Goal: Navigation & Orientation: Find specific page/section

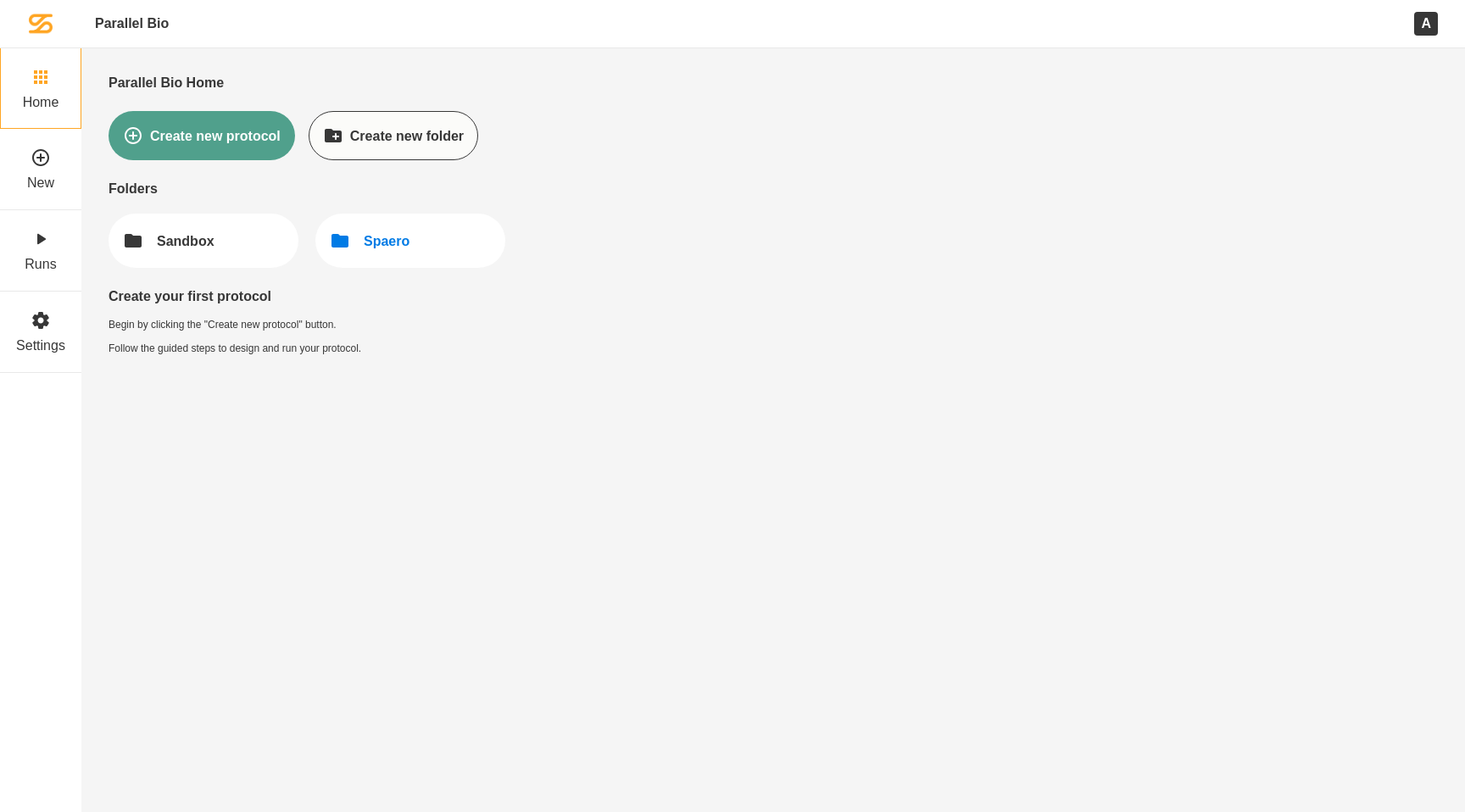
click at [415, 243] on button "Spaero" at bounding box center [409, 241] width 190 height 55
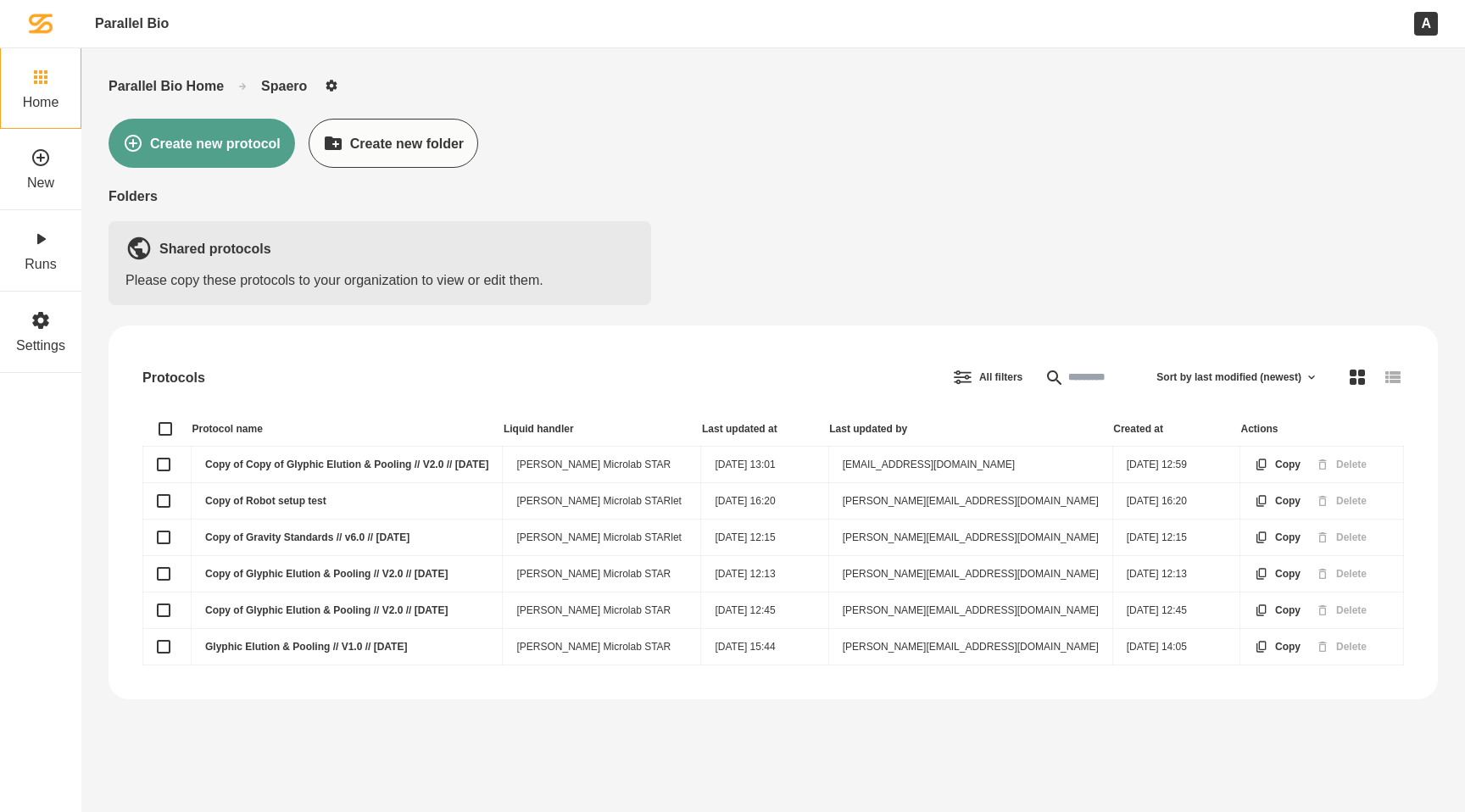
click at [403, 274] on div "Please copy these protocols to your organization to view or edit them." at bounding box center [380, 280] width 509 height 16
click at [207, 81] on div "Parallel Bio Home" at bounding box center [166, 85] width 115 height 16
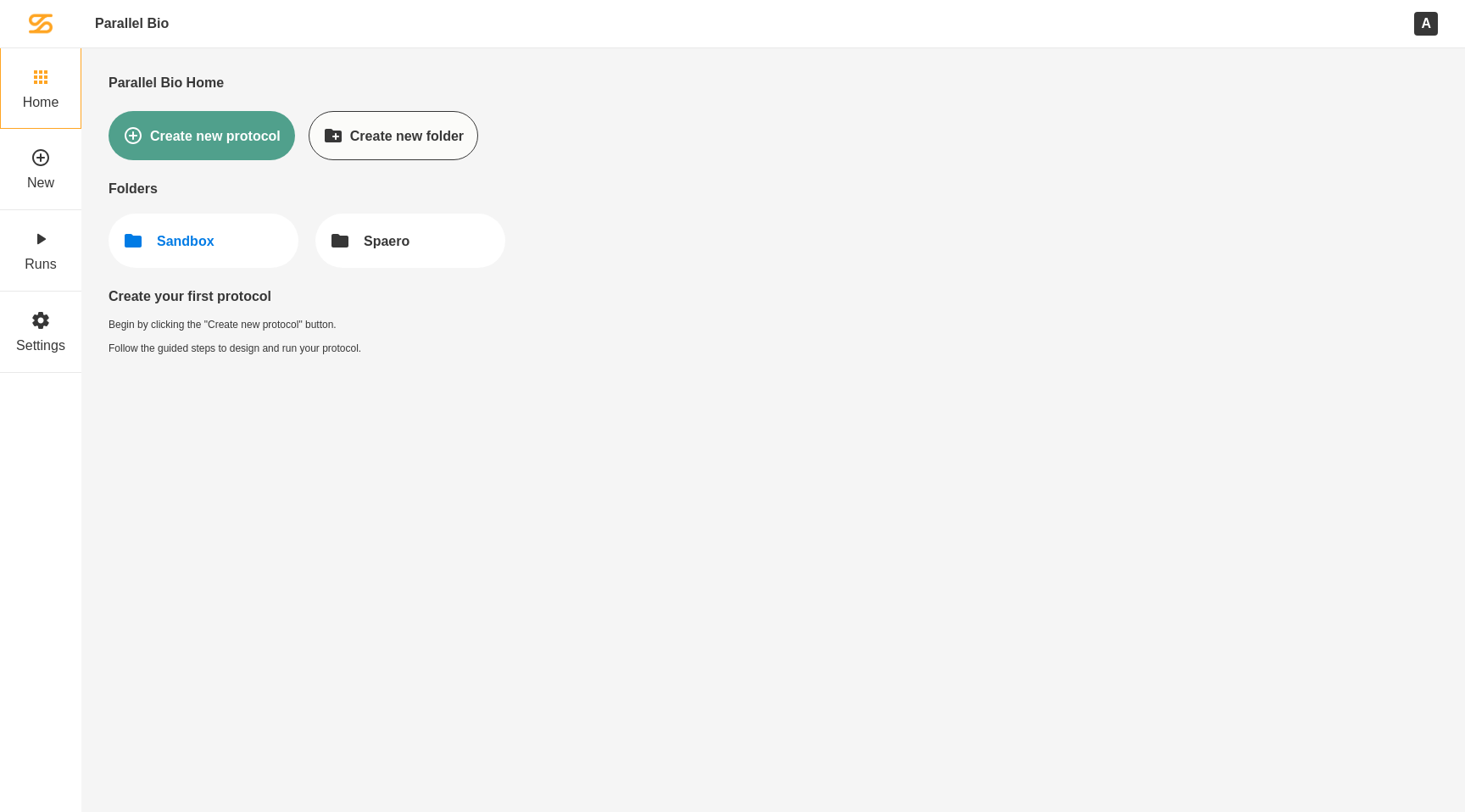
click at [219, 236] on button "Sandbox" at bounding box center [203, 241] width 190 height 55
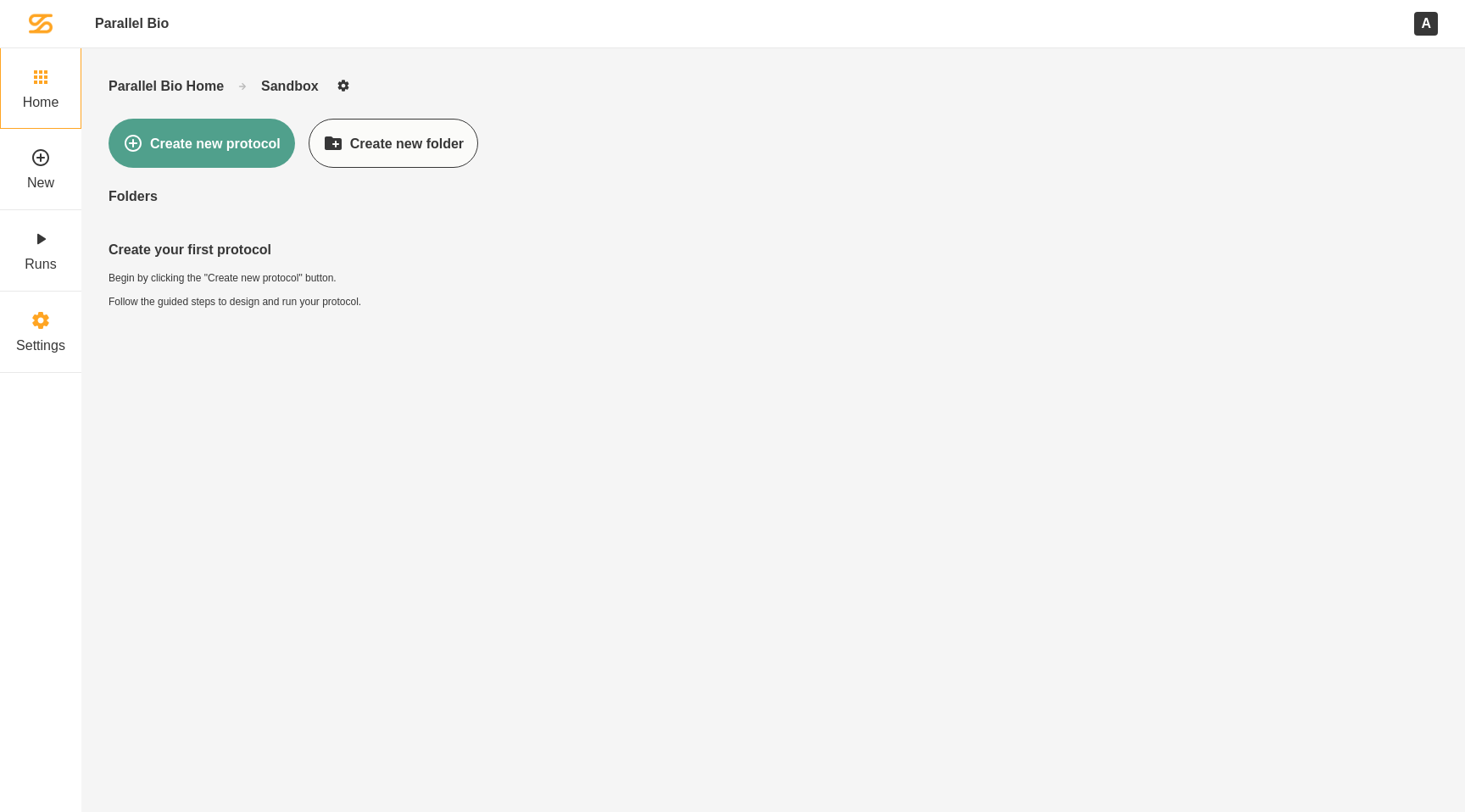
click at [32, 331] on div "Settings" at bounding box center [40, 331] width 49 height 43
